Goal: Transaction & Acquisition: Purchase product/service

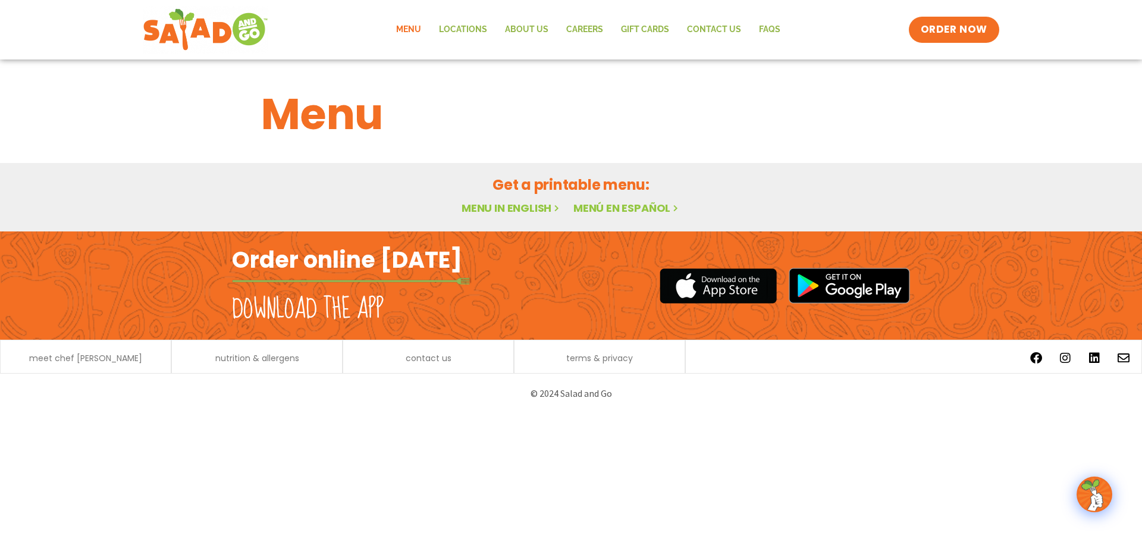
click at [548, 207] on link "Menu in English" at bounding box center [512, 207] width 100 height 15
click at [105, 361] on span "meet chef [PERSON_NAME]" at bounding box center [85, 358] width 113 height 8
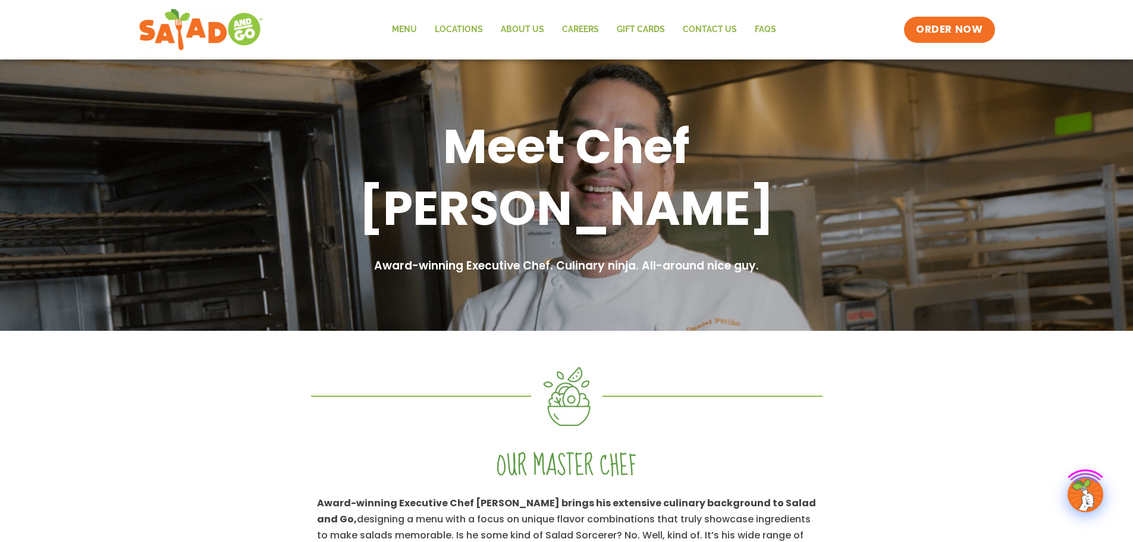
click at [105, 361] on div at bounding box center [566, 387] width 1133 height 113
click at [409, 32] on link "Menu" at bounding box center [404, 29] width 43 height 27
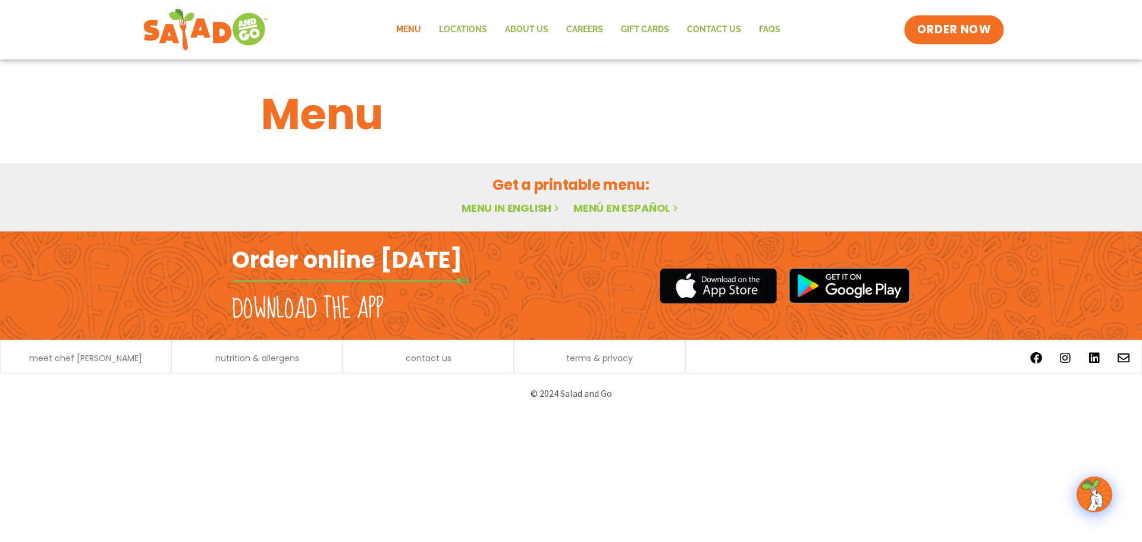
click at [978, 35] on span "ORDER NOW" at bounding box center [954, 29] width 74 height 15
